Goal: Task Accomplishment & Management: Use online tool/utility

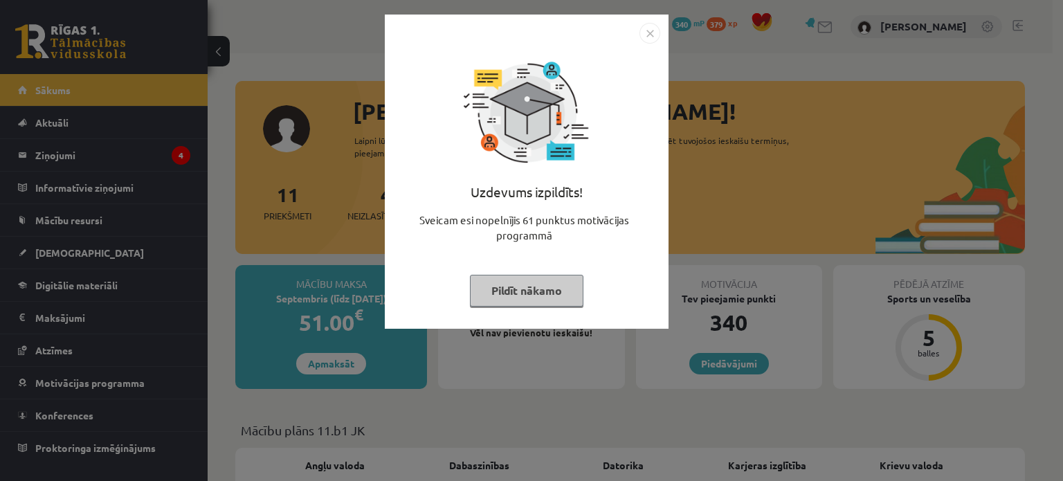
click at [514, 288] on button "Pildīt nākamo" at bounding box center [527, 291] width 114 height 32
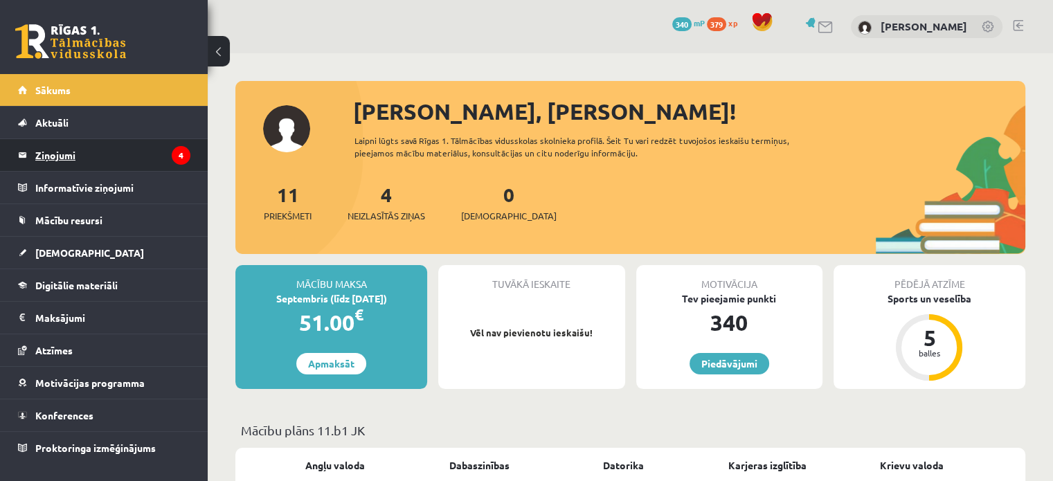
click at [111, 148] on legend "Ziņojumi 4" at bounding box center [112, 155] width 155 height 32
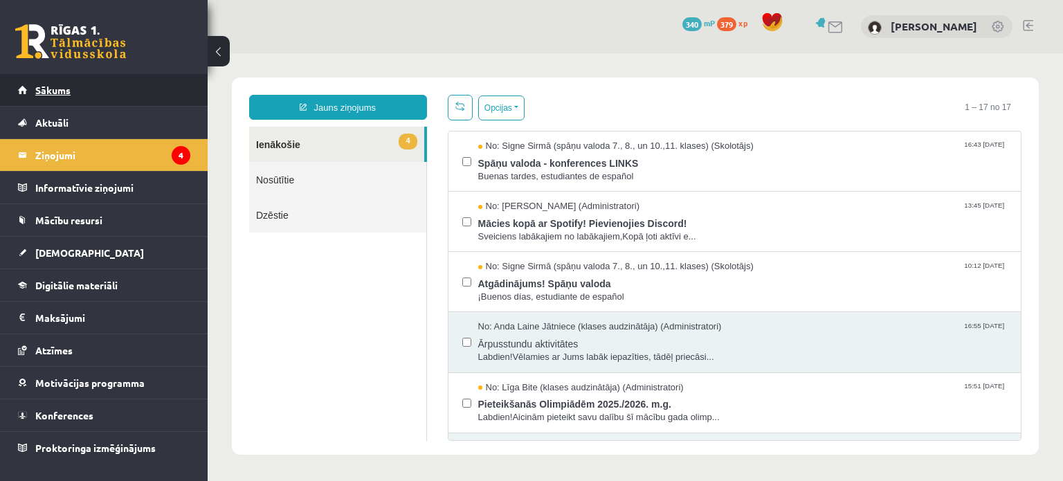
click at [47, 88] on span "Sākums" at bounding box center [52, 90] width 35 height 12
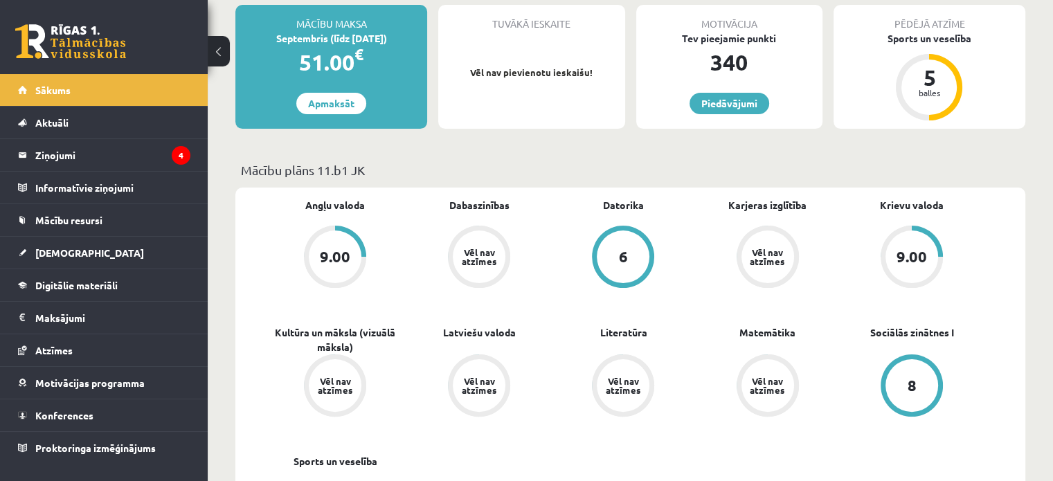
scroll to position [253, 0]
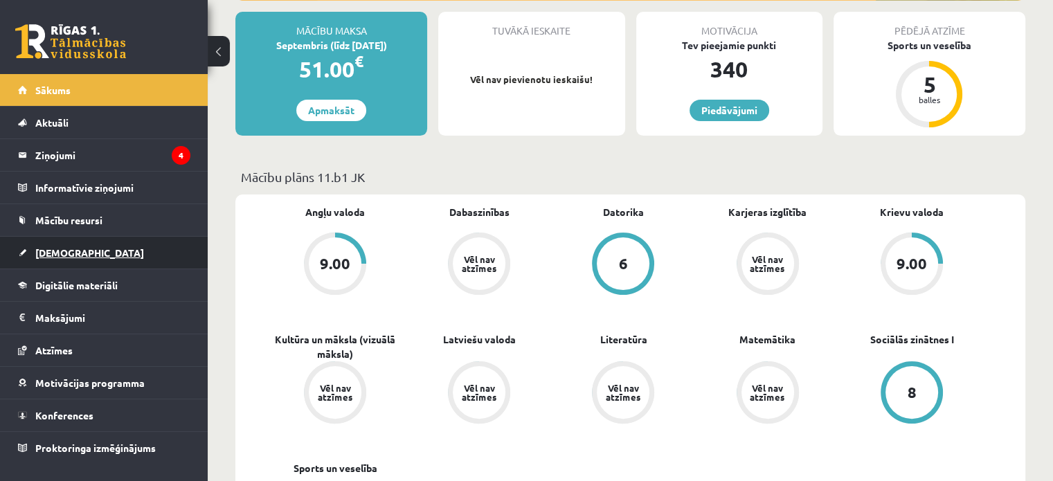
click at [73, 246] on span "[DEMOGRAPHIC_DATA]" at bounding box center [89, 252] width 109 height 12
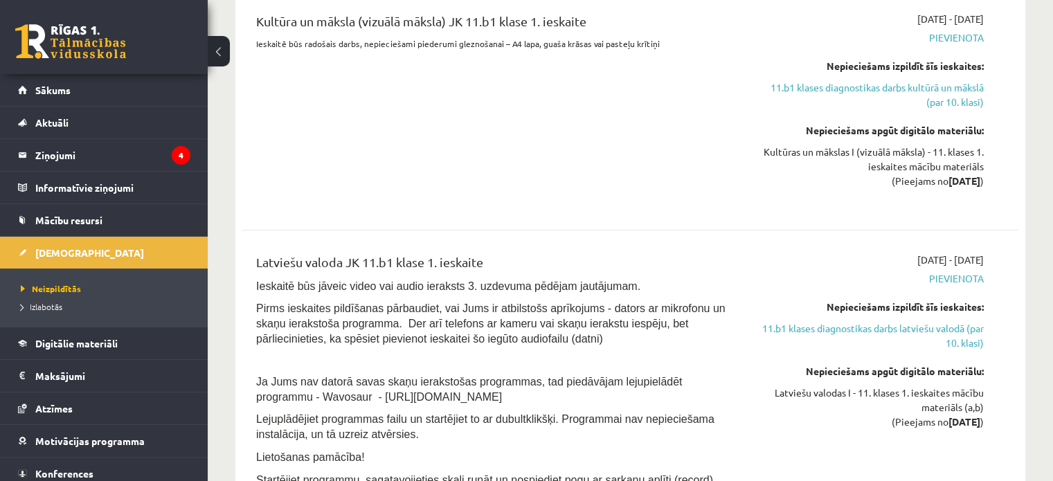
scroll to position [784, 0]
